Goal: Navigation & Orientation: Find specific page/section

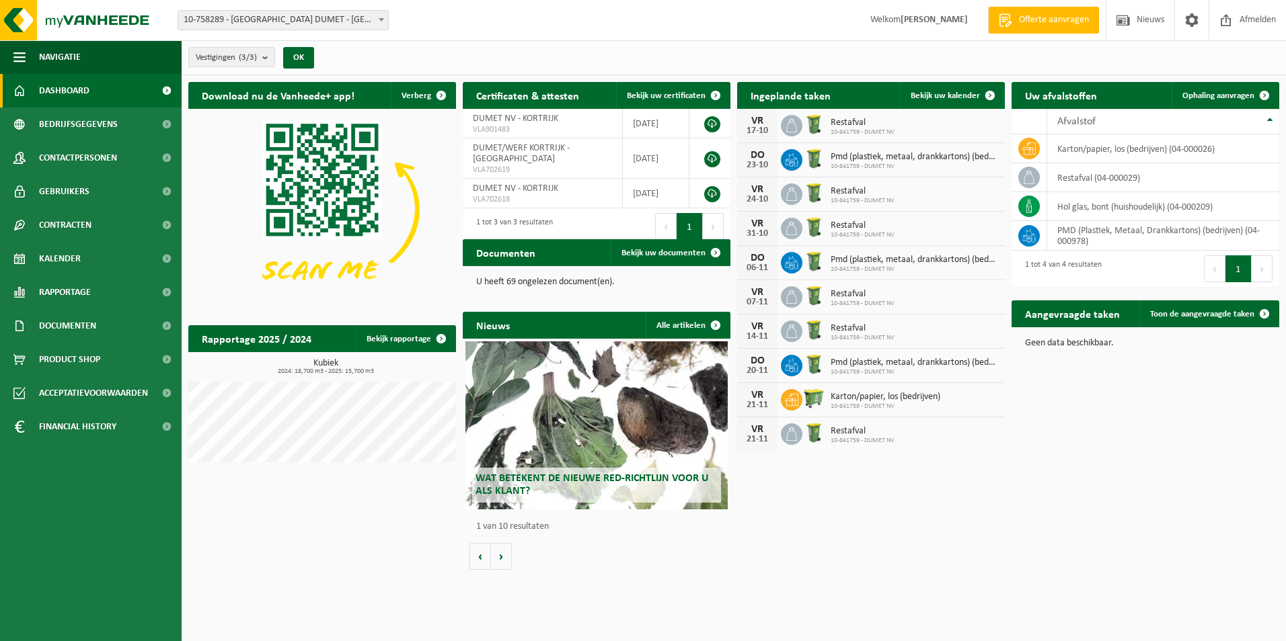
click at [61, 92] on span "Dashboard" at bounding box center [64, 91] width 50 height 34
click at [830, 126] on div "Restafval 10-841759 - DUMET NV" at bounding box center [859, 126] width 71 height 21
click at [933, 95] on span "Bekijk uw kalender" at bounding box center [944, 95] width 69 height 9
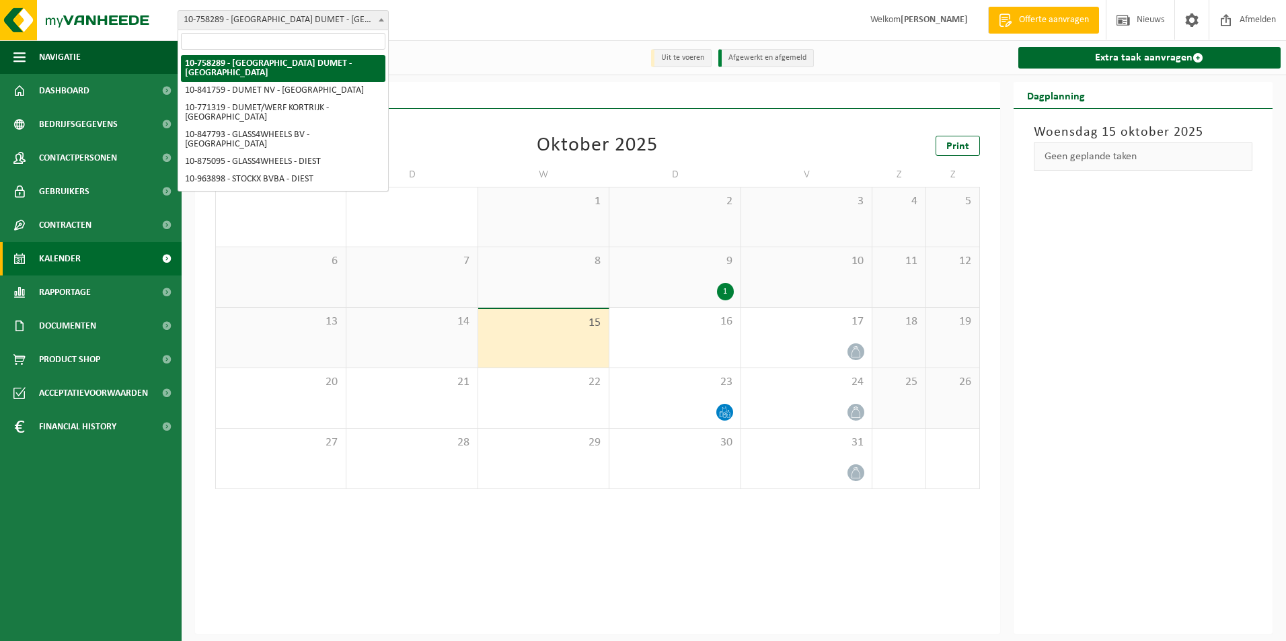
click at [384, 16] on span at bounding box center [381, 19] width 13 height 17
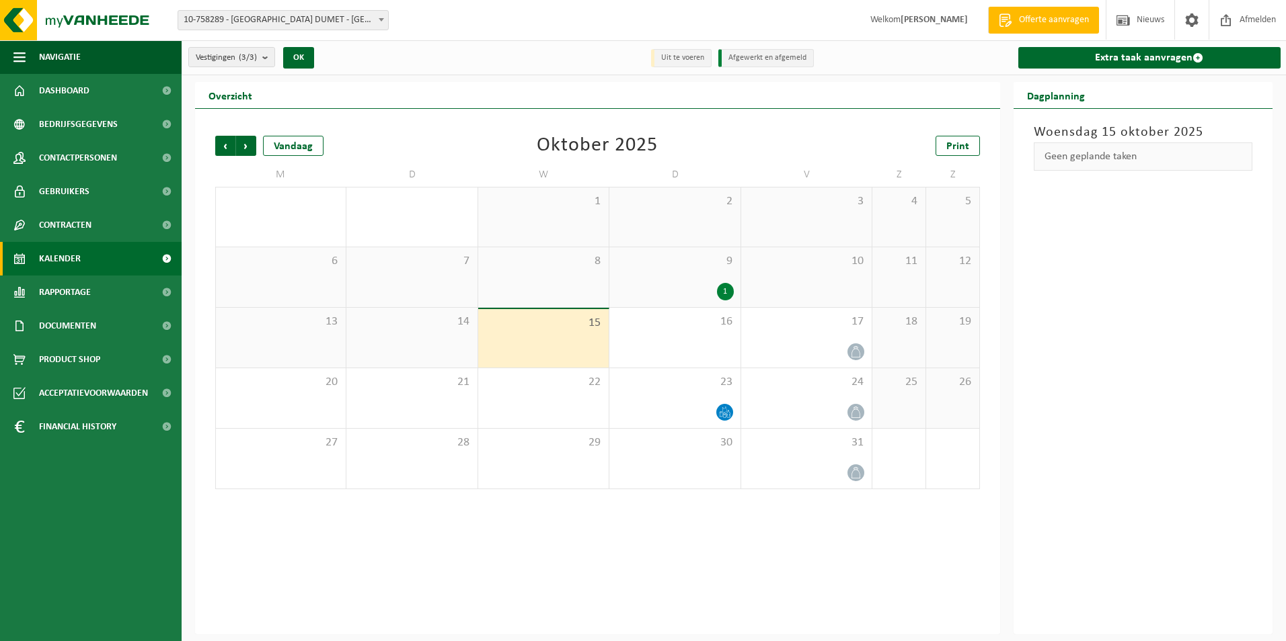
click at [371, 15] on span "10-758289 - [GEOGRAPHIC_DATA] DUMET - [GEOGRAPHIC_DATA]" at bounding box center [283, 20] width 210 height 19
click at [725, 293] on div "1" at bounding box center [725, 291] width 17 height 17
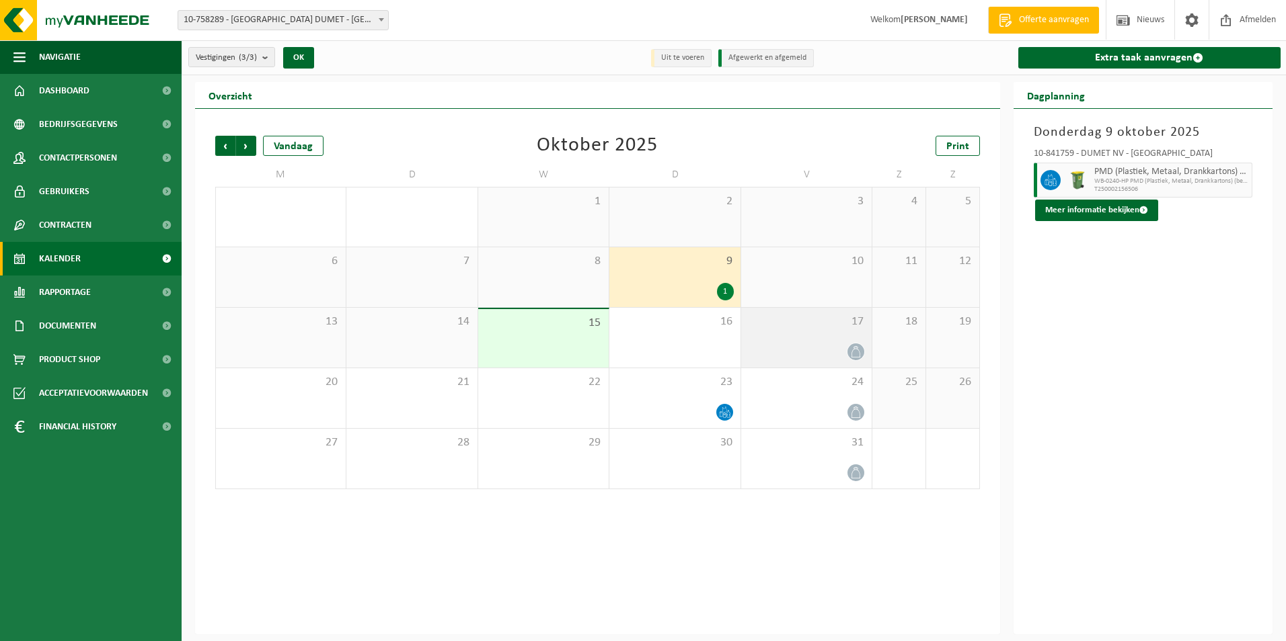
click at [855, 352] on icon at bounding box center [855, 351] width 11 height 11
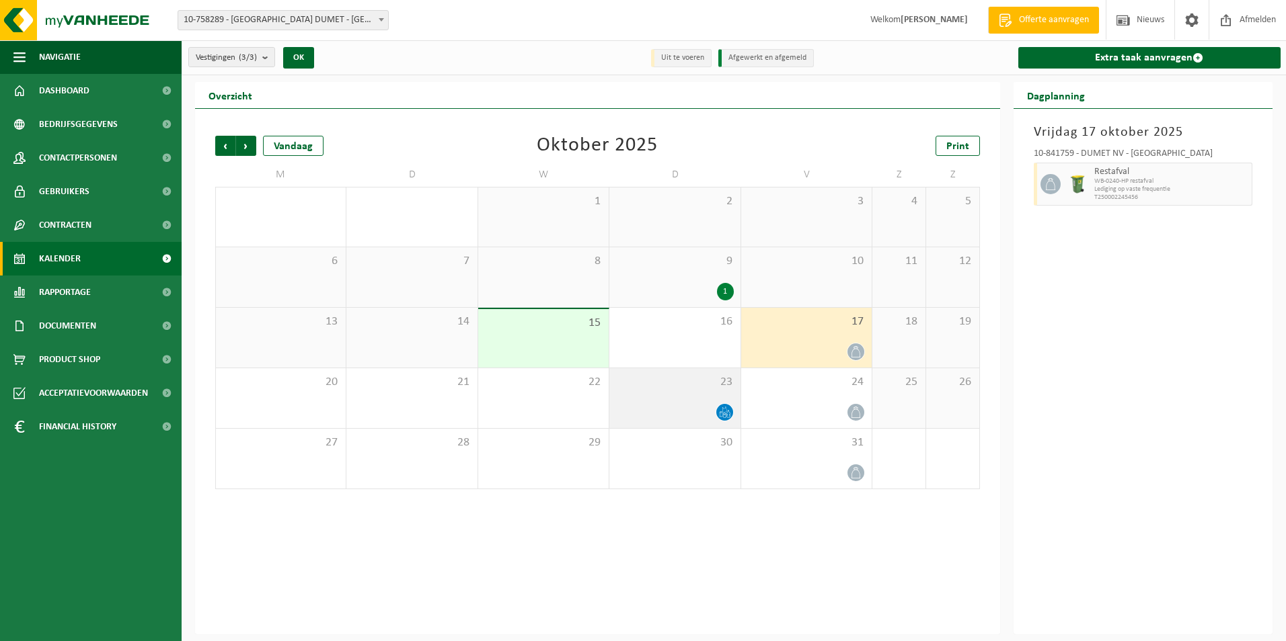
click at [725, 414] on icon at bounding box center [724, 416] width 3 height 5
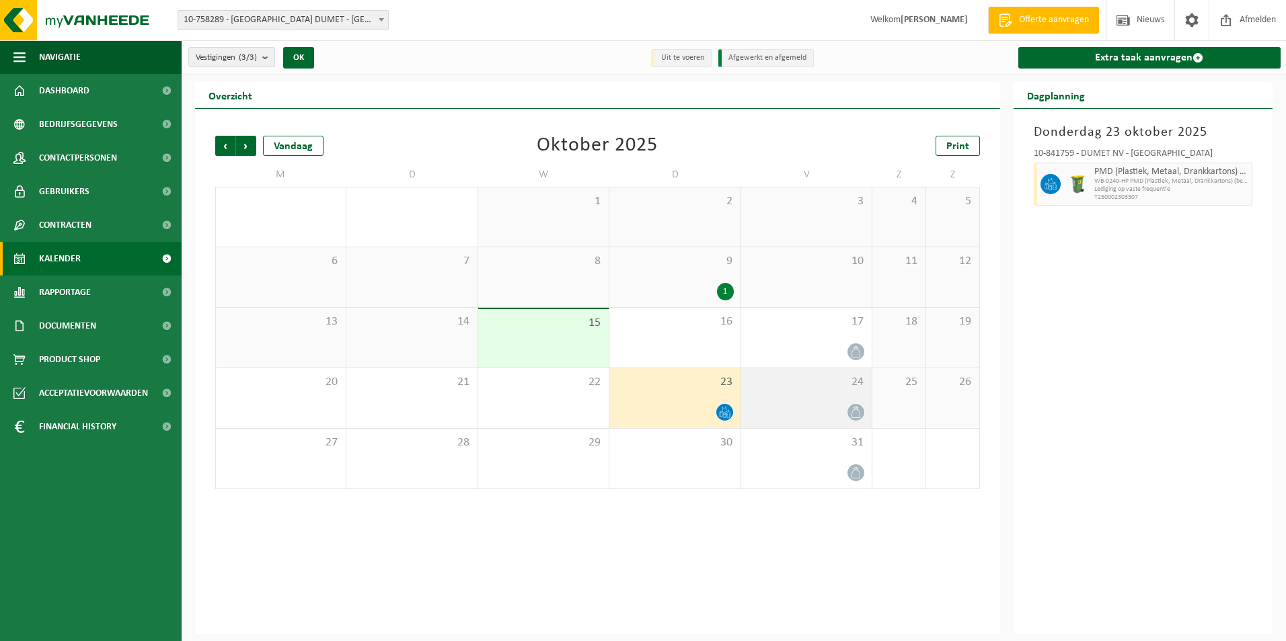
click at [853, 411] on icon at bounding box center [855, 412] width 11 height 11
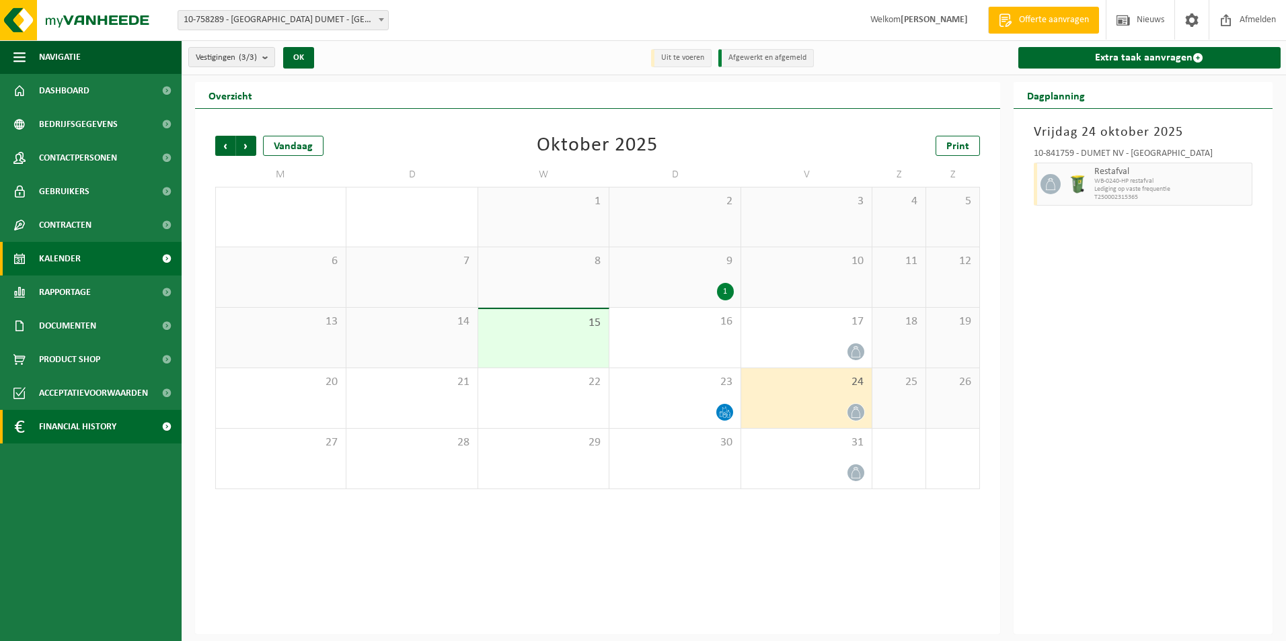
click at [74, 418] on span "Financial History" at bounding box center [77, 427] width 77 height 34
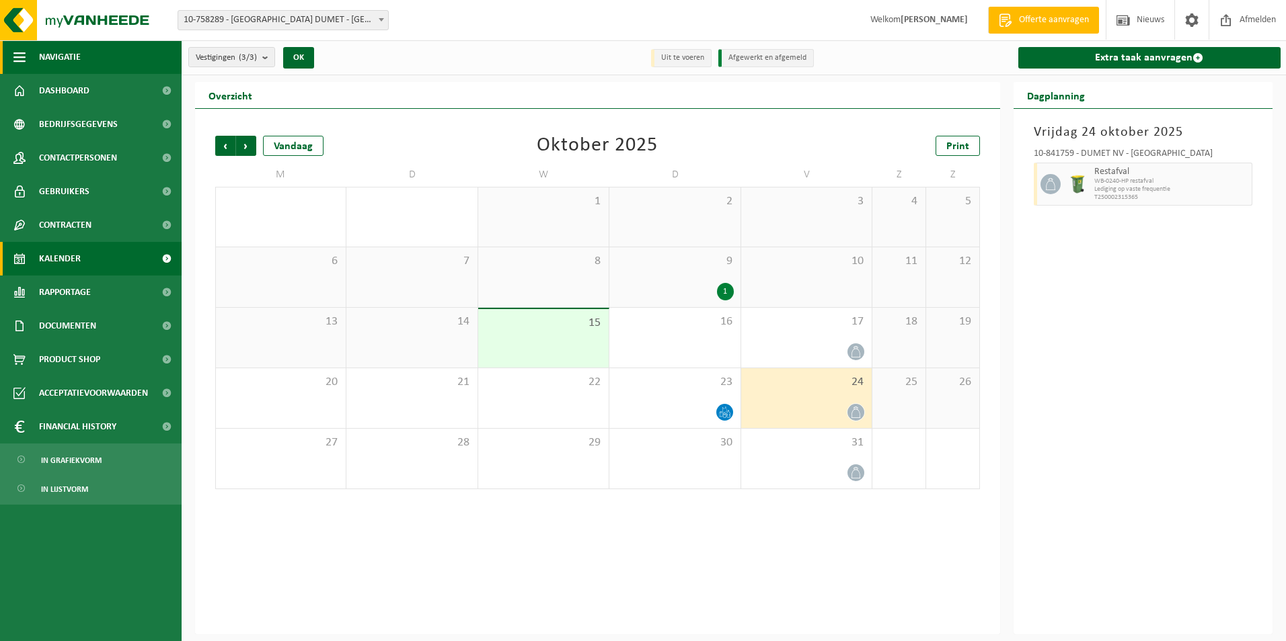
click at [28, 59] on button "Navigatie" at bounding box center [91, 57] width 182 height 34
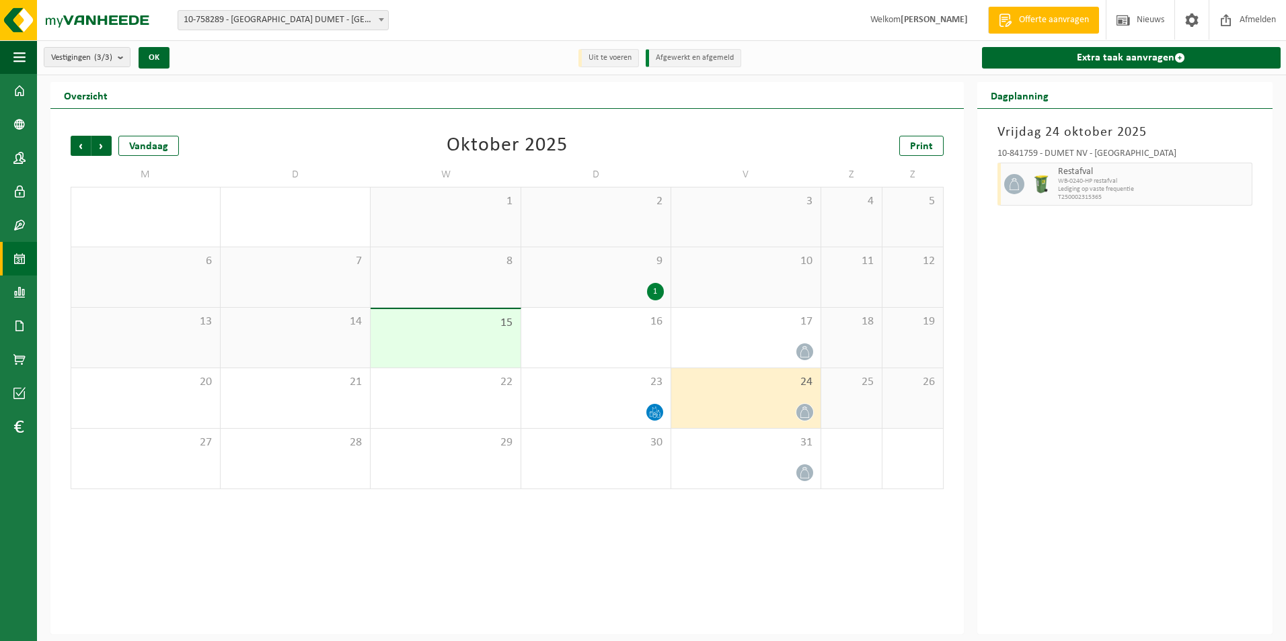
click at [192, 271] on div "6" at bounding box center [145, 277] width 149 height 60
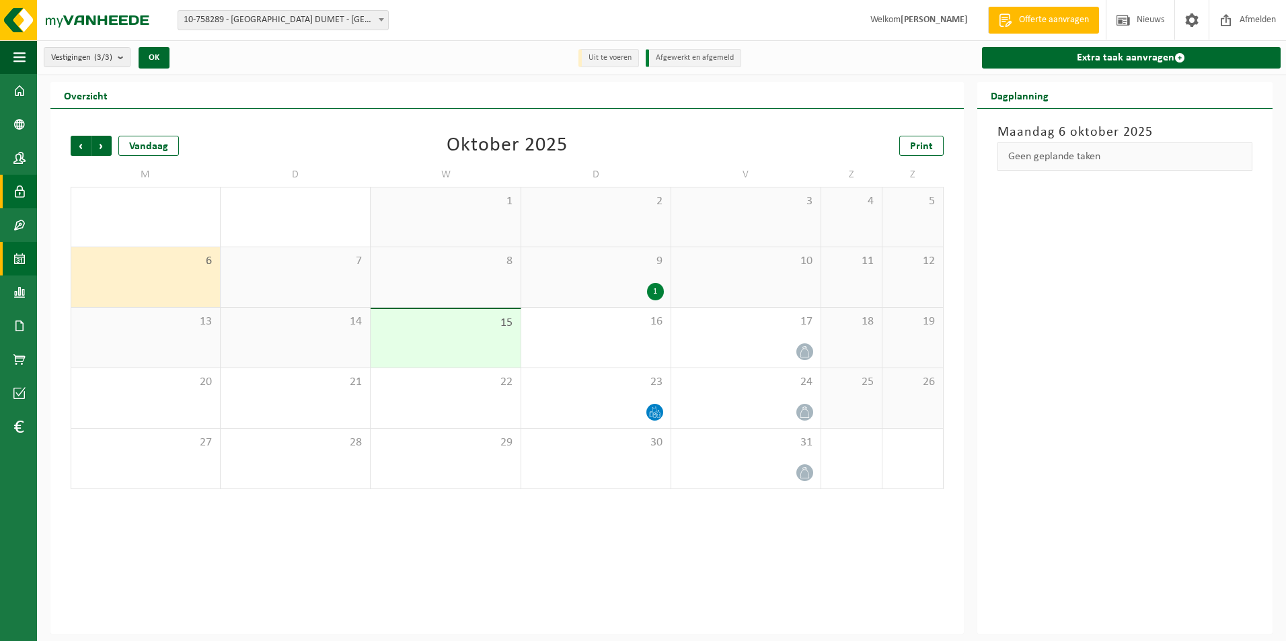
click at [17, 184] on span at bounding box center [19, 192] width 12 height 34
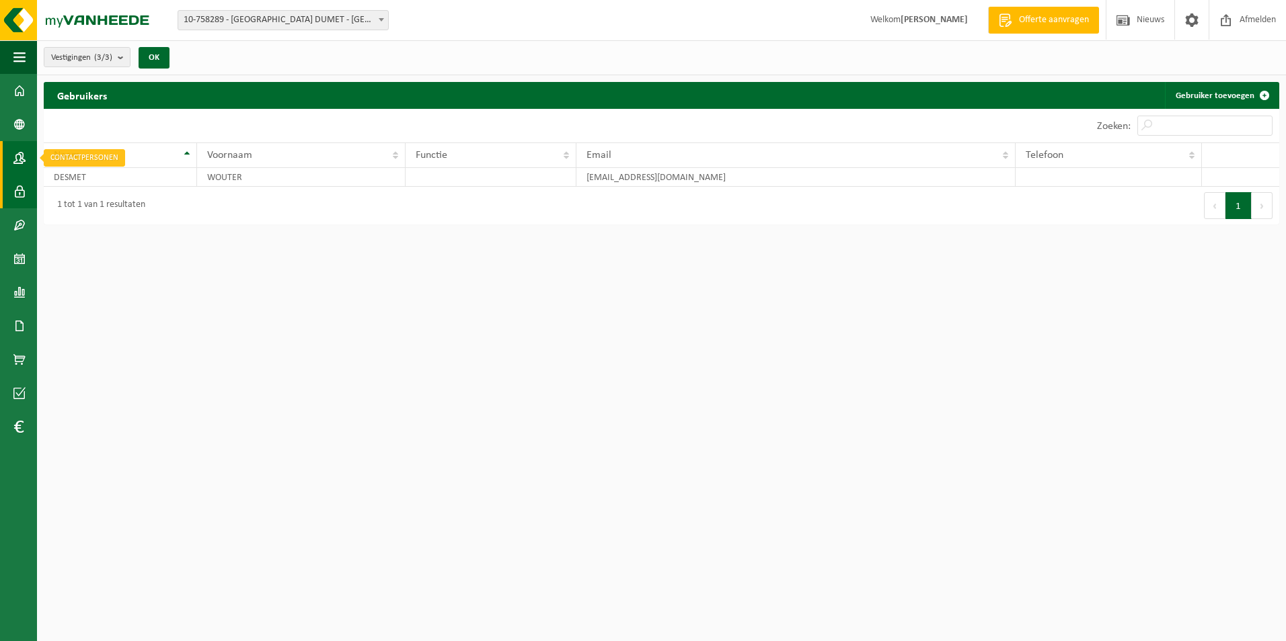
click at [20, 160] on span at bounding box center [19, 158] width 12 height 34
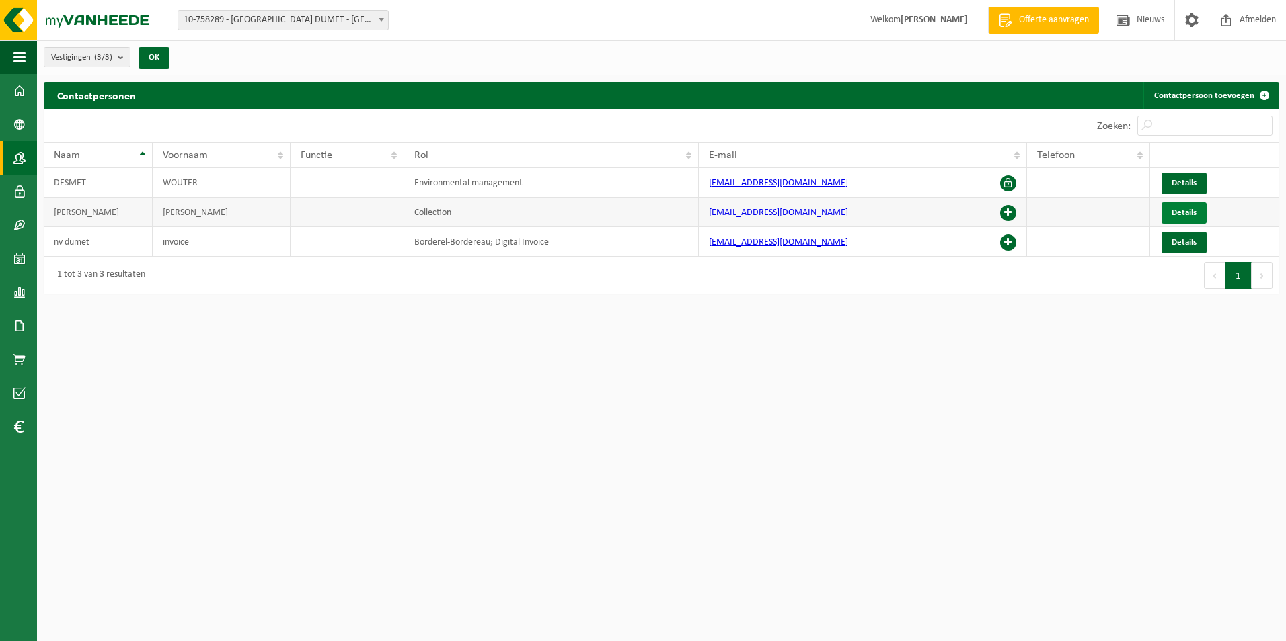
click at [1163, 215] on link "Details" at bounding box center [1183, 213] width 45 height 22
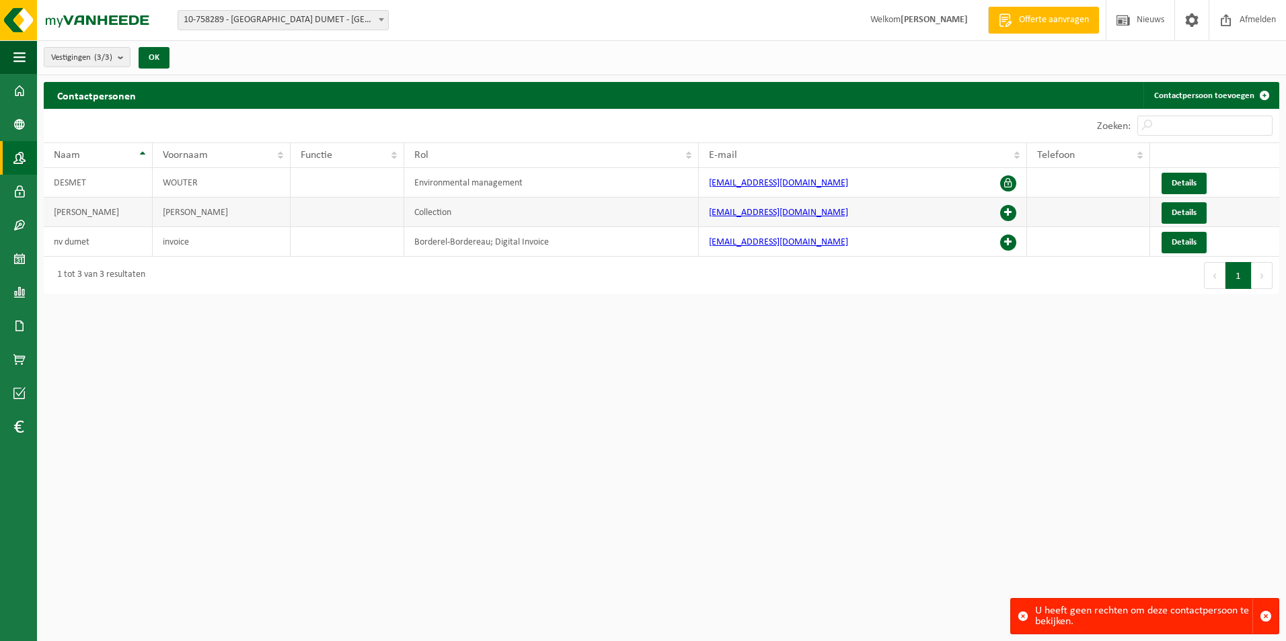
click at [1011, 212] on span at bounding box center [1008, 213] width 16 height 16
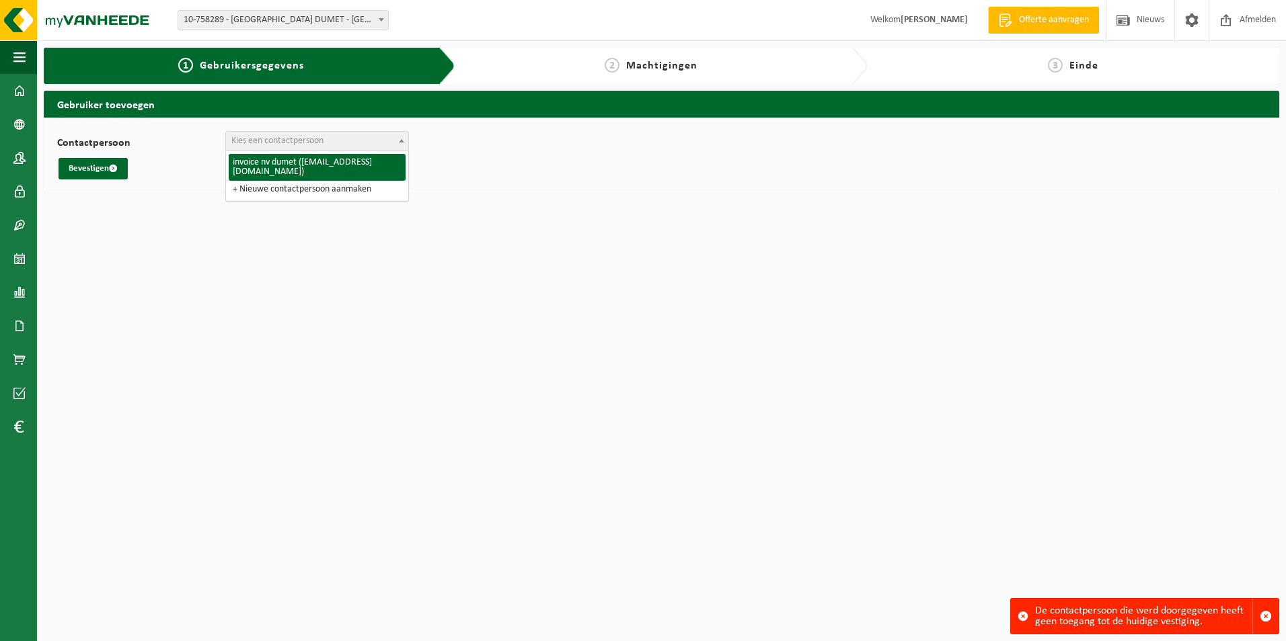
click at [392, 139] on span "Kies een contactpersoon" at bounding box center [317, 141] width 182 height 19
click at [20, 160] on span at bounding box center [19, 158] width 12 height 34
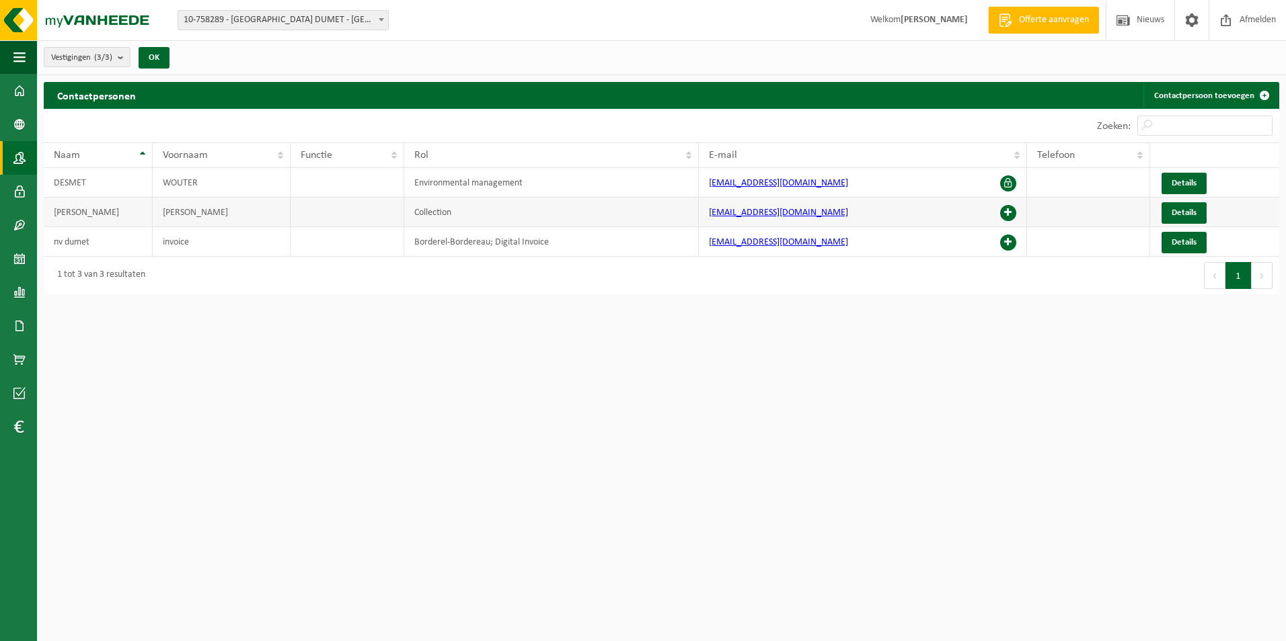
click at [114, 212] on td "Mika" at bounding box center [98, 213] width 109 height 30
click at [17, 130] on span at bounding box center [19, 125] width 12 height 34
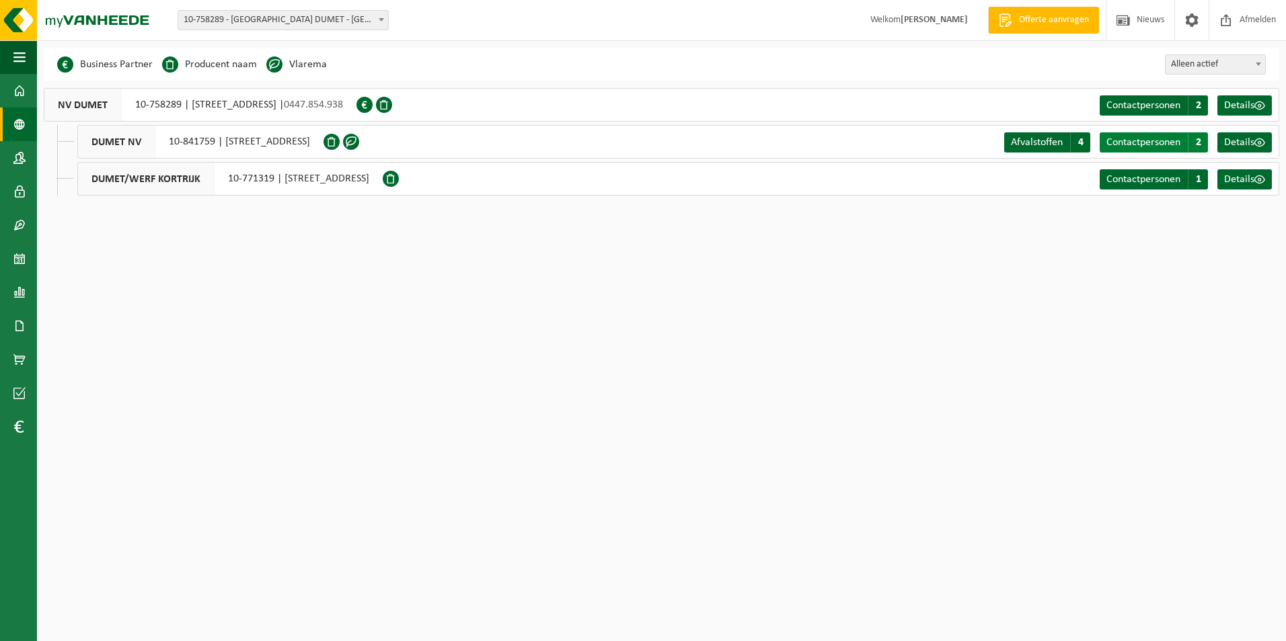
click at [1151, 141] on span "Contactpersonen" at bounding box center [1143, 142] width 74 height 11
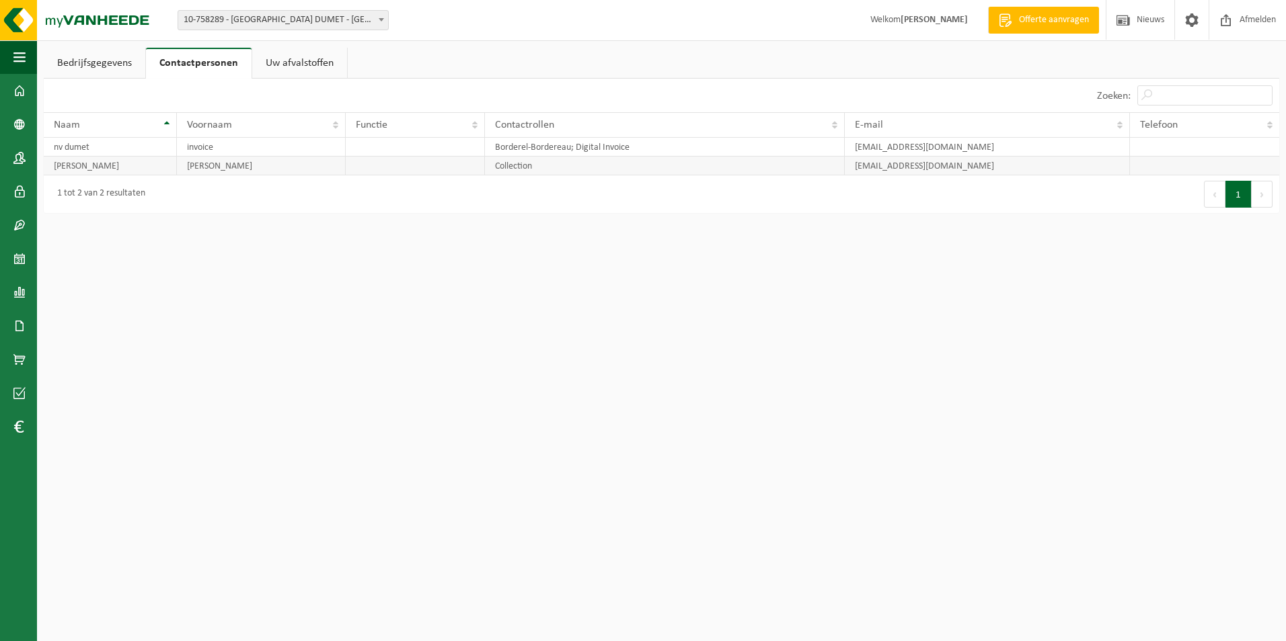
click at [848, 163] on td "[EMAIL_ADDRESS][DOMAIN_NAME]" at bounding box center [987, 166] width 285 height 19
click at [613, 162] on td "Collection" at bounding box center [665, 166] width 360 height 19
click at [510, 167] on td "Collection" at bounding box center [665, 166] width 360 height 19
drag, startPoint x: 269, startPoint y: 168, endPoint x: 256, endPoint y: 168, distance: 13.4
click at [266, 168] on td "[PERSON_NAME]" at bounding box center [261, 166] width 169 height 19
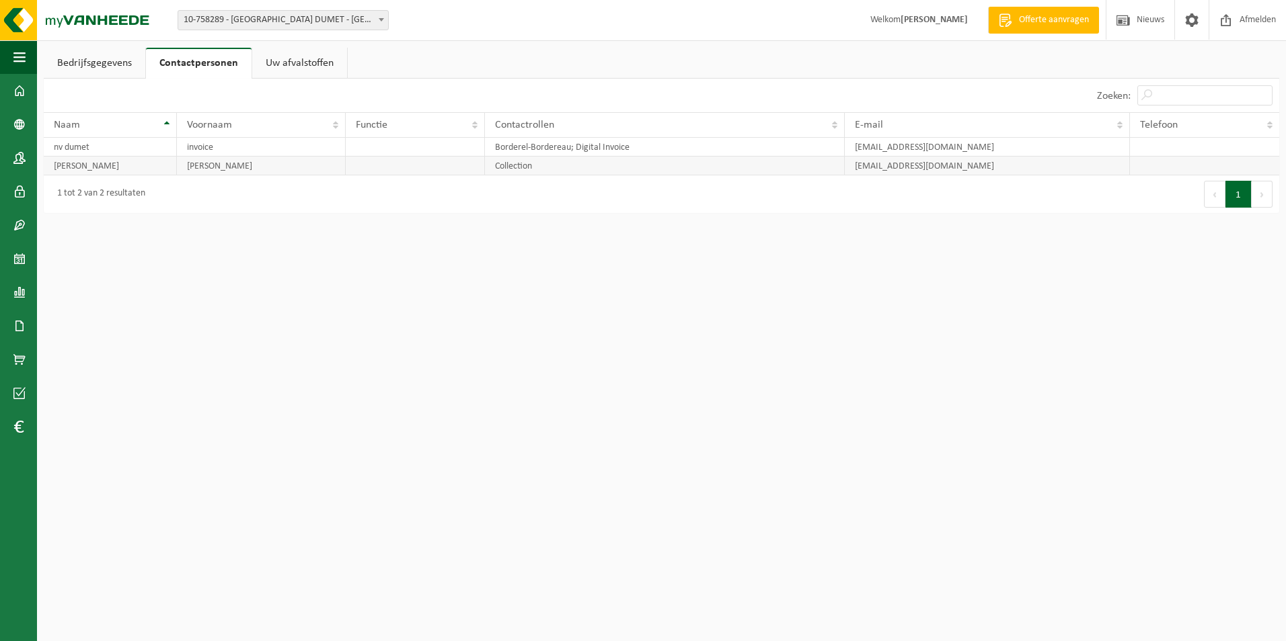
click at [106, 170] on td "[PERSON_NAME]" at bounding box center [110, 166] width 133 height 19
